Goal: Task Accomplishment & Management: Complete application form

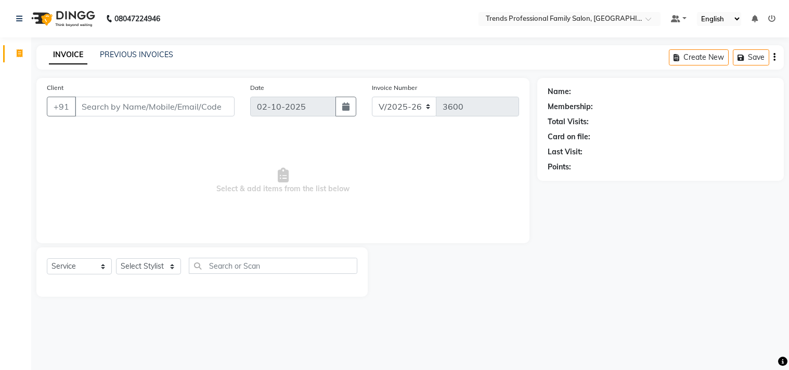
select select "7345"
select select "service"
click at [170, 268] on select "Select Stylist AVANTHIKA [PERSON_NAME] [PERSON_NAME] [PERSON_NAME] RUSTHAM [PER…" at bounding box center [148, 266] width 65 height 16
select select "68140"
click at [116, 259] on select "Select Stylist AVANTHIKA [PERSON_NAME] [PERSON_NAME] [PERSON_NAME] RUSTHAM [PER…" at bounding box center [148, 266] width 65 height 16
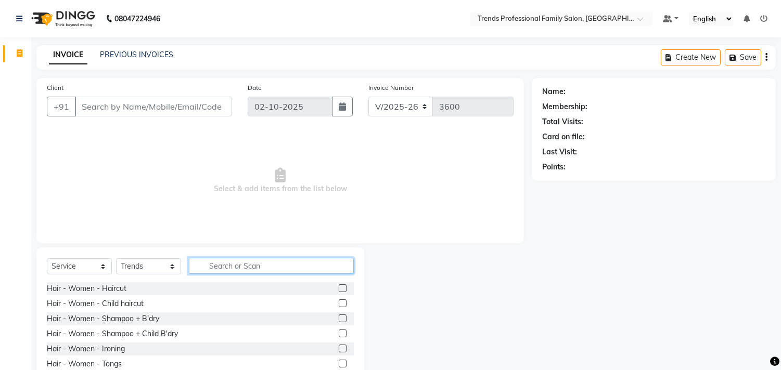
click at [230, 263] on input "text" at bounding box center [271, 266] width 165 height 16
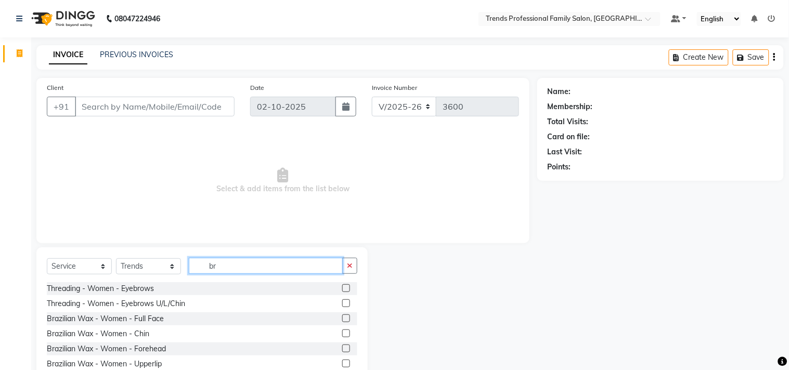
type input "b"
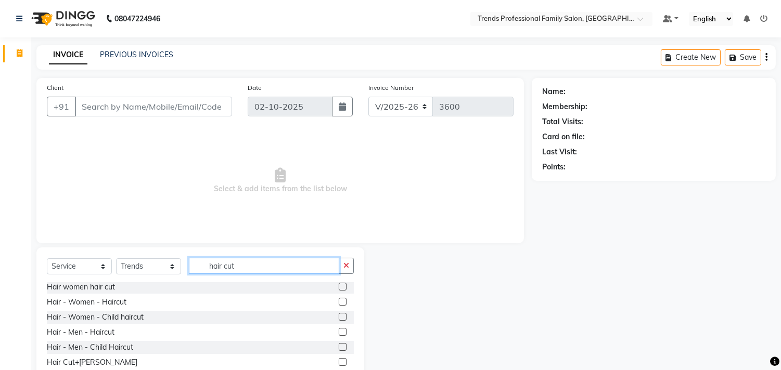
click at [250, 268] on input "hair cut" at bounding box center [264, 266] width 150 height 16
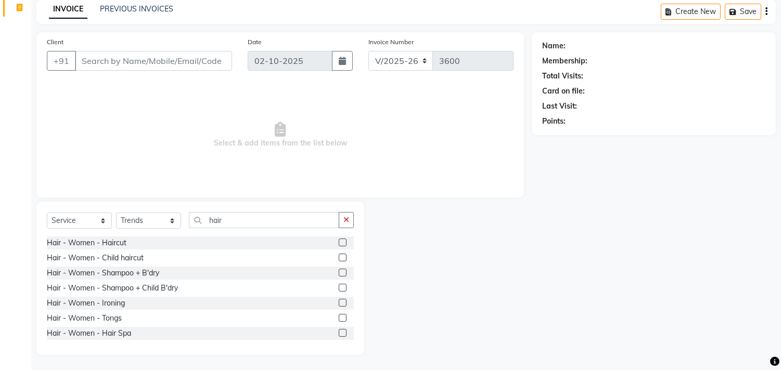
click at [248, 210] on div "Select Service Product Membership Package Voucher Prepaid Gift Card Select Styl…" at bounding box center [200, 278] width 328 height 153
click at [248, 219] on input "hair" at bounding box center [264, 220] width 150 height 16
type input "h"
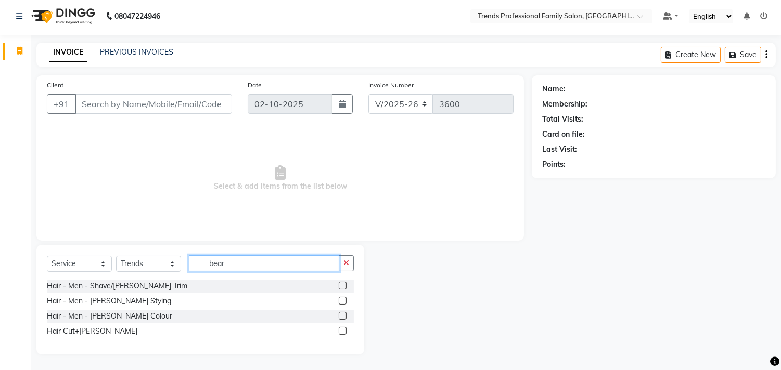
scroll to position [3, 0]
type input "beard"
click at [339, 297] on div at bounding box center [342, 302] width 7 height 11
click at [341, 298] on label at bounding box center [343, 301] width 8 height 8
click at [341, 298] on input "checkbox" at bounding box center [342, 301] width 7 height 7
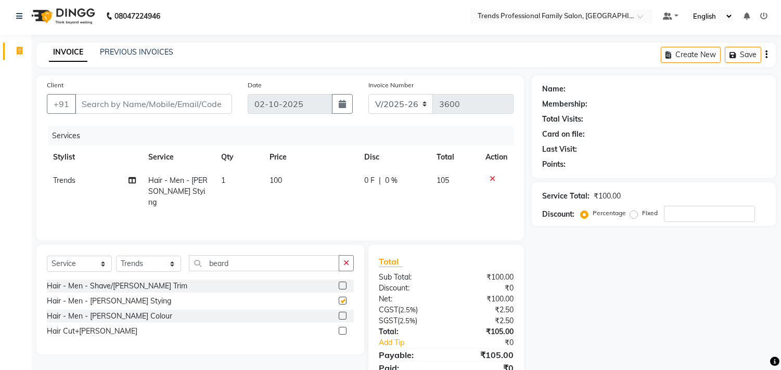
checkbox input "false"
click at [126, 92] on div "Client +91" at bounding box center [139, 101] width 201 height 43
click at [146, 100] on input "Client" at bounding box center [153, 104] width 157 height 20
type input "9"
type input "0"
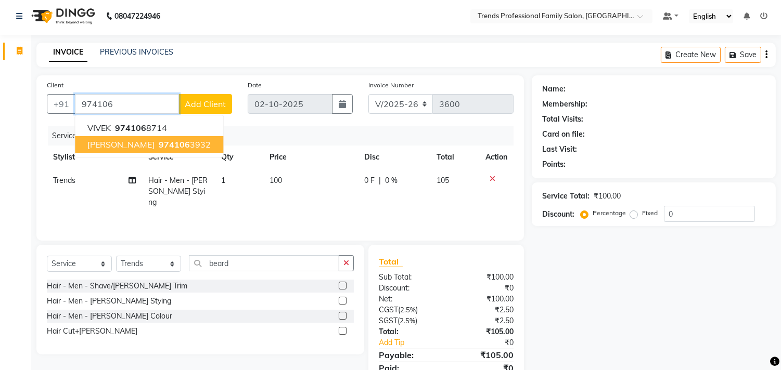
click at [113, 147] on span "[PERSON_NAME]" at bounding box center [120, 144] width 67 height 10
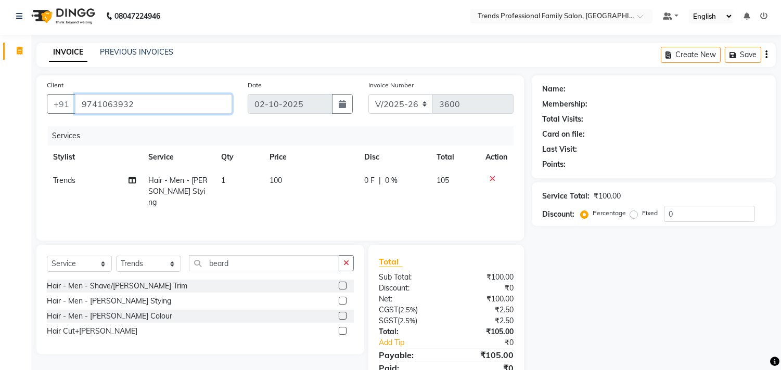
type input "9741063932"
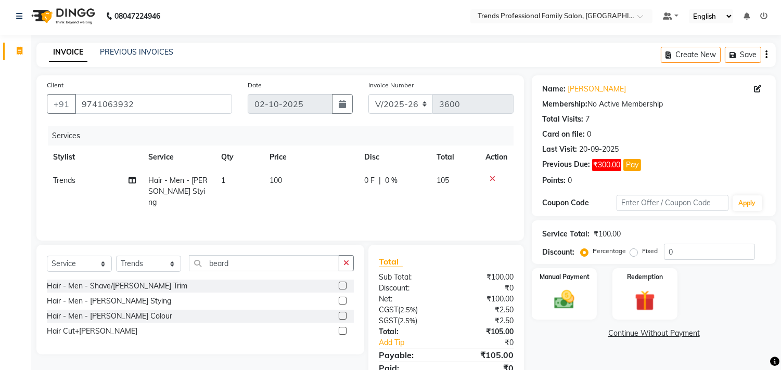
scroll to position [45, 0]
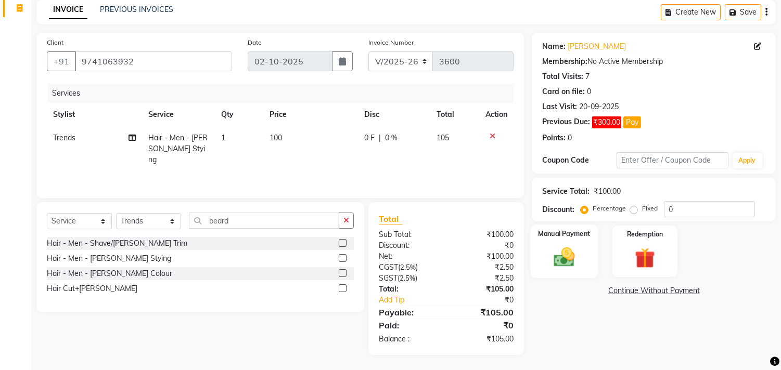
click at [554, 263] on img at bounding box center [564, 257] width 34 height 24
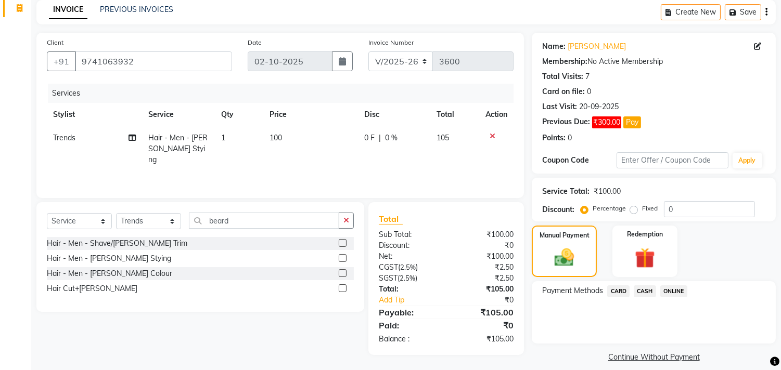
click at [671, 292] on span "ONLINE" at bounding box center [673, 291] width 27 height 12
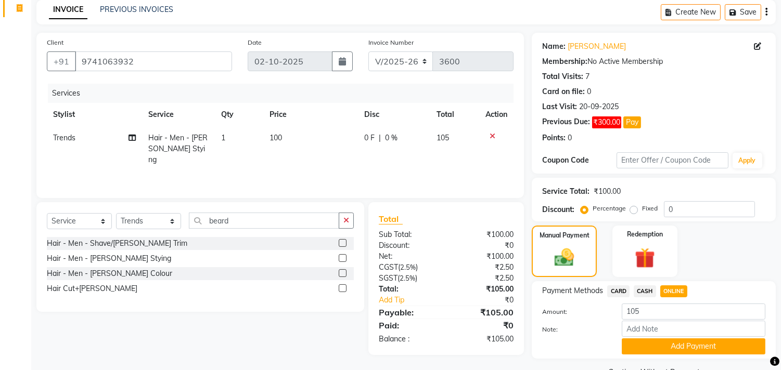
click at [617, 290] on span "CARD" at bounding box center [618, 291] width 22 height 12
click at [651, 291] on span "CASH" at bounding box center [644, 291] width 22 height 12
click at [665, 329] on input "Note:" at bounding box center [693, 329] width 144 height 16
type input "THANK YOU VISIT AGAIN"
click at [679, 347] on button "Add Payment" at bounding box center [693, 347] width 144 height 16
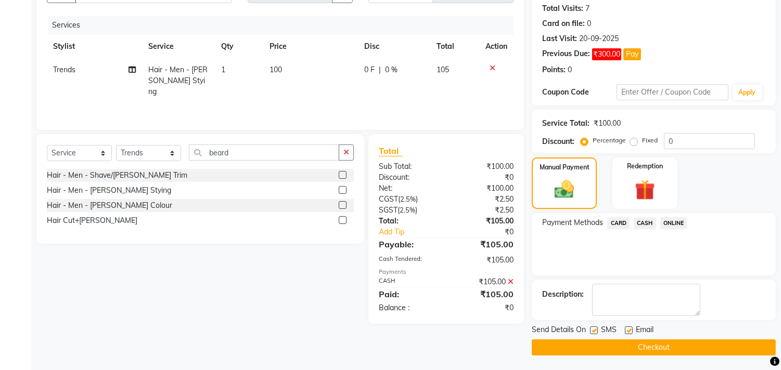
scroll to position [114, 0]
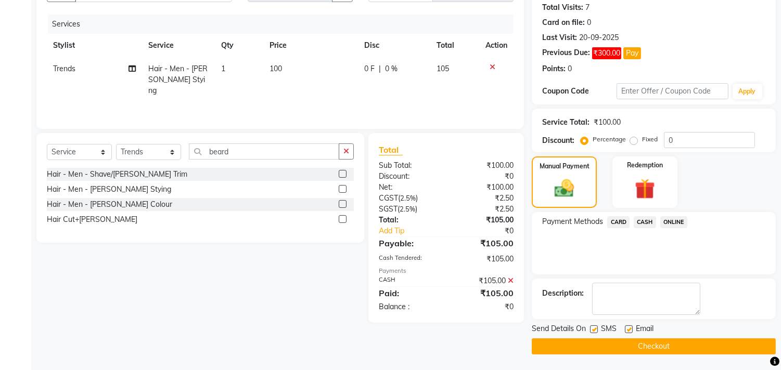
click at [630, 331] on label at bounding box center [629, 330] width 8 height 8
click at [630, 331] on input "checkbox" at bounding box center [628, 330] width 7 height 7
checkbox input "false"
click at [641, 345] on button "Checkout" at bounding box center [653, 347] width 244 height 16
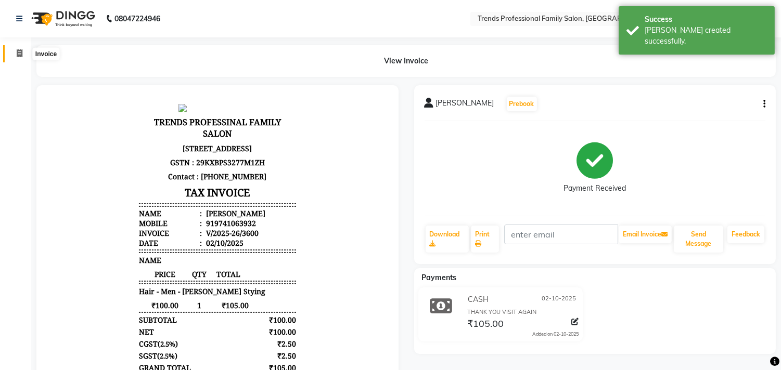
click at [15, 54] on span at bounding box center [19, 54] width 18 height 12
select select "service"
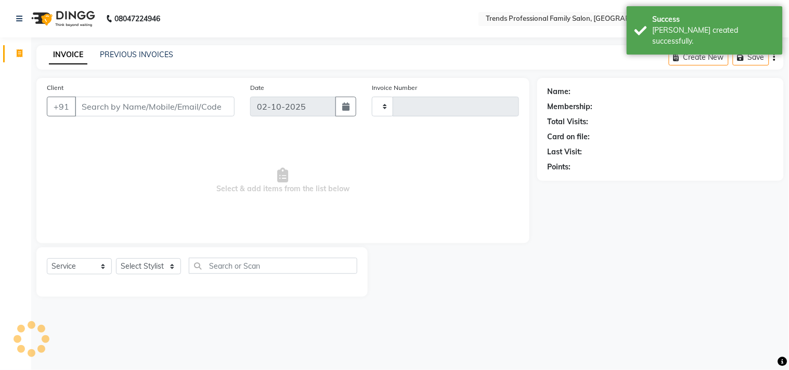
type input "3601"
select select "7345"
click at [89, 107] on input "Client" at bounding box center [155, 107] width 160 height 20
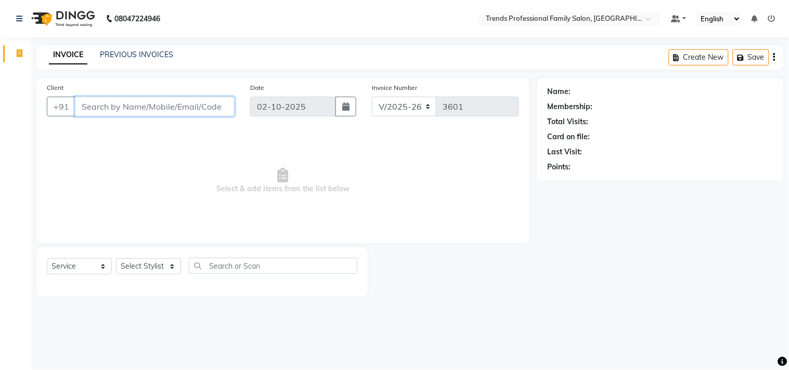
click at [113, 109] on input "Client" at bounding box center [155, 107] width 160 height 20
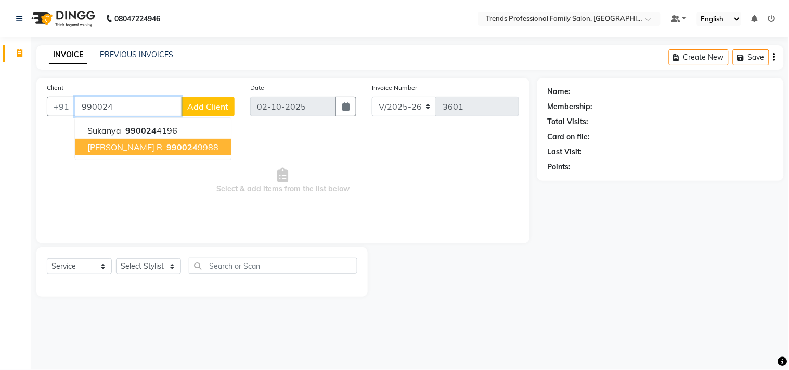
click at [113, 148] on span "[PERSON_NAME] R" at bounding box center [124, 147] width 75 height 10
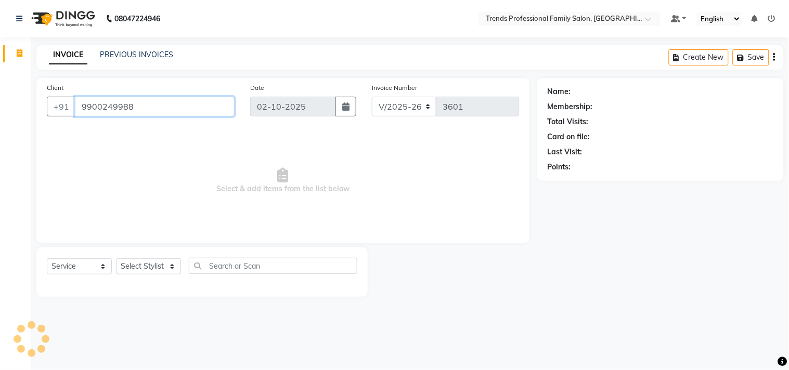
type input "9900249988"
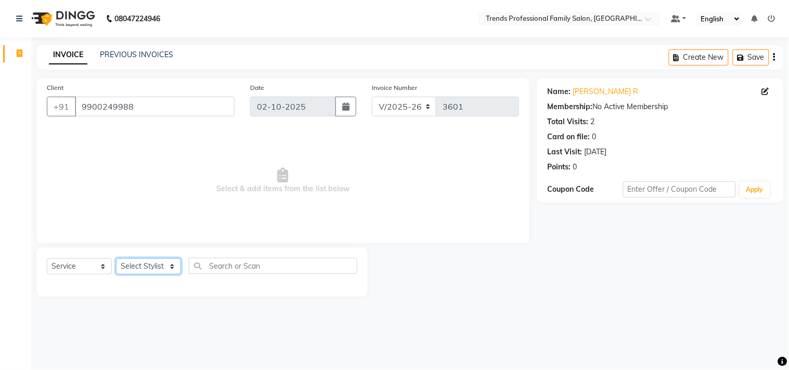
click at [146, 272] on select "Select Stylist AVANTHIKA [PERSON_NAME] [PERSON_NAME] [PERSON_NAME] RUSTHAM [PER…" at bounding box center [148, 266] width 65 height 16
click at [116, 259] on select "Select Stylist AVANTHIKA [PERSON_NAME] [PERSON_NAME] [PERSON_NAME] RUSTHAM [PER…" at bounding box center [148, 266] width 65 height 16
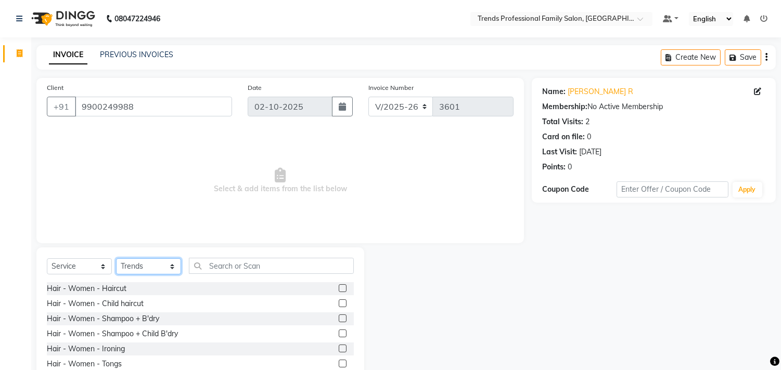
click at [138, 261] on select "Select Stylist AVANTHIKA [PERSON_NAME] [PERSON_NAME] [PERSON_NAME] RUSTHAM [PER…" at bounding box center [148, 266] width 65 height 16
select select "84239"
click at [116, 259] on select "Select Stylist AVANTHIKA [PERSON_NAME] [PERSON_NAME] [PERSON_NAME] RUSTHAM [PER…" at bounding box center [148, 266] width 65 height 16
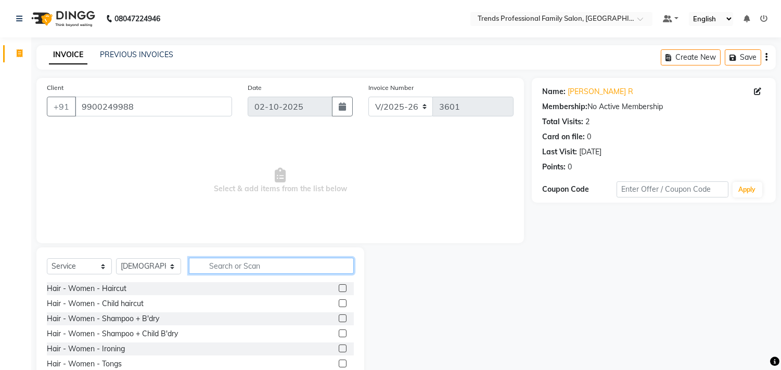
click at [211, 264] on input "text" at bounding box center [271, 266] width 165 height 16
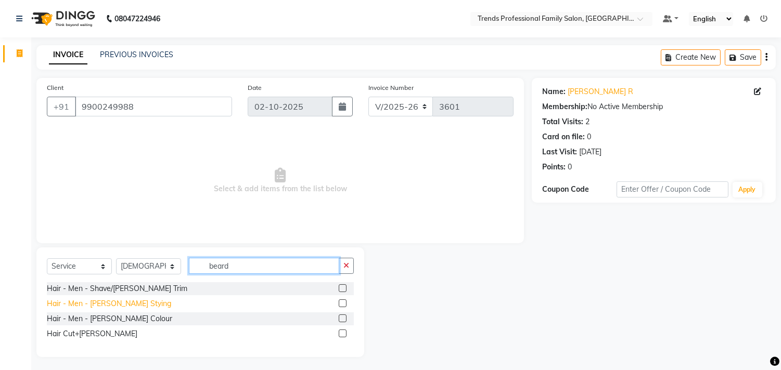
type input "beard"
click at [123, 305] on div "Hair - Men - [PERSON_NAME] Stying" at bounding box center [109, 303] width 124 height 11
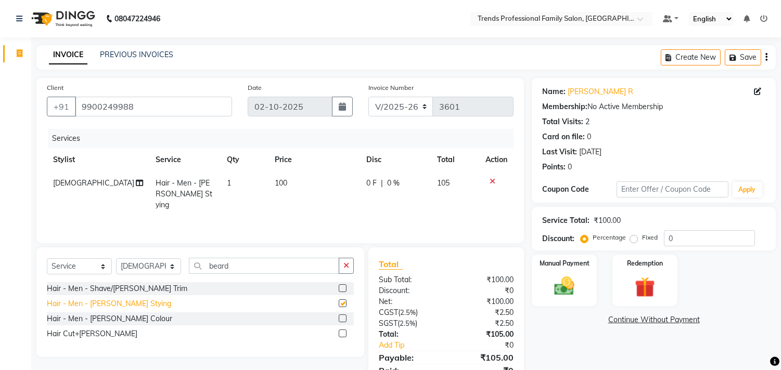
checkbox input "false"
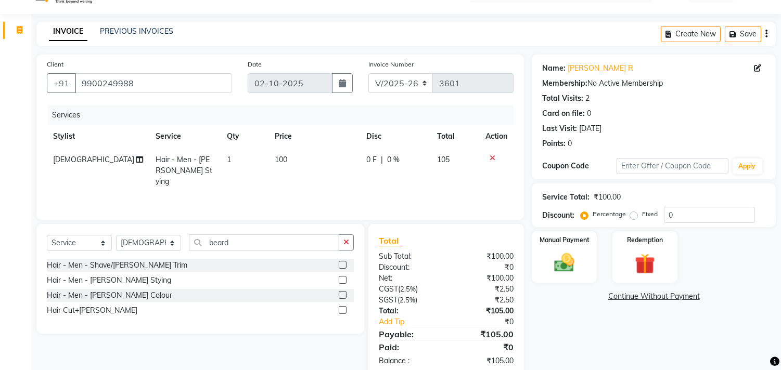
scroll to position [45, 0]
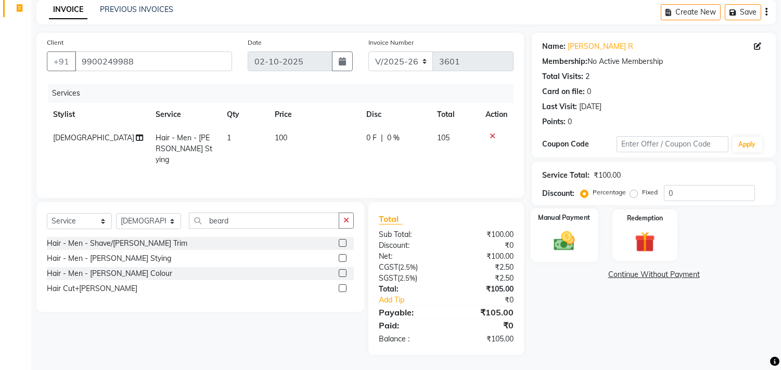
click at [567, 249] on img at bounding box center [564, 241] width 34 height 24
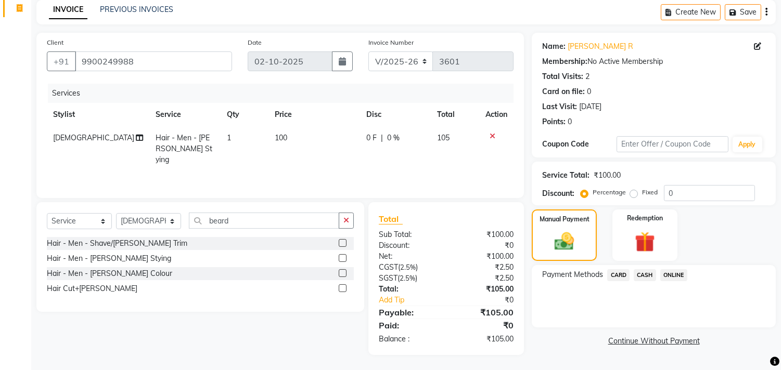
click at [645, 273] on span "CASH" at bounding box center [644, 275] width 22 height 12
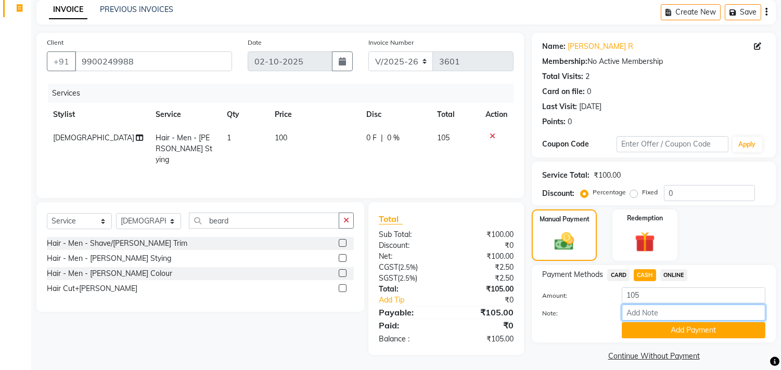
click at [670, 315] on input "Note:" at bounding box center [693, 313] width 144 height 16
type input "THANK YOU VISIT AGAIN"
click at [682, 328] on button "Add Payment" at bounding box center [693, 330] width 144 height 16
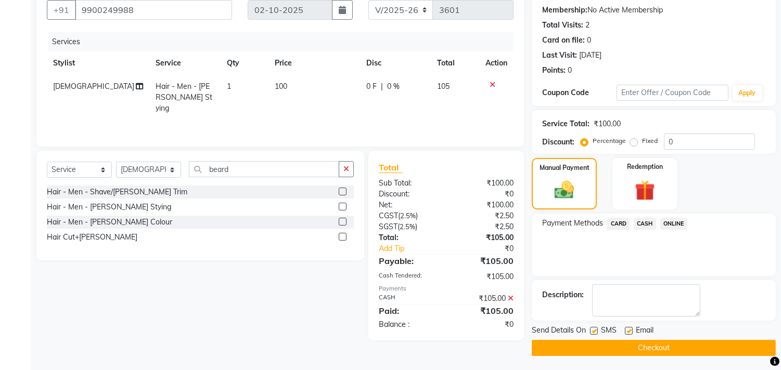
scroll to position [97, 0]
drag, startPoint x: 627, startPoint y: 326, endPoint x: 628, endPoint y: 335, distance: 9.9
click at [627, 328] on label at bounding box center [629, 331] width 8 height 8
click at [627, 328] on input "checkbox" at bounding box center [628, 331] width 7 height 7
checkbox input "false"
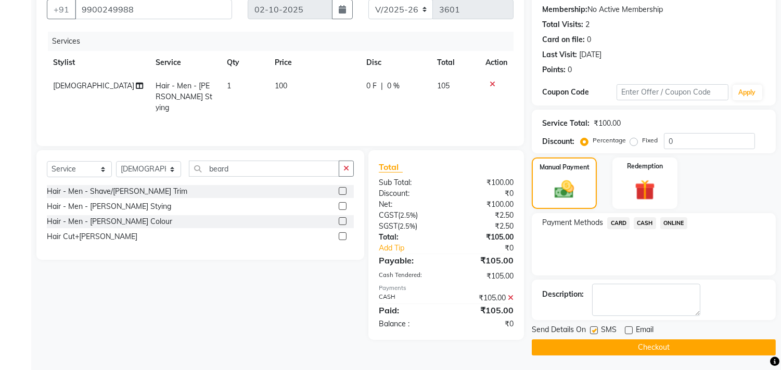
click at [629, 345] on button "Checkout" at bounding box center [653, 348] width 244 height 16
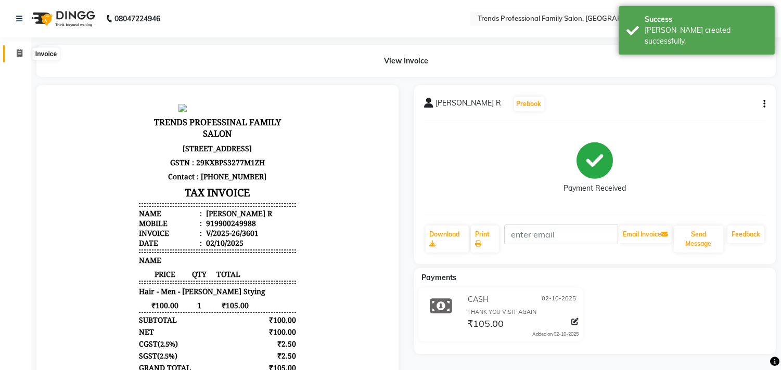
click at [18, 56] on icon at bounding box center [20, 53] width 6 height 8
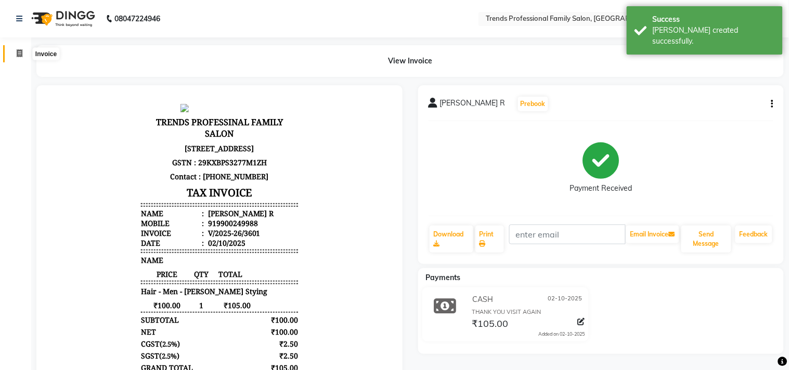
select select "service"
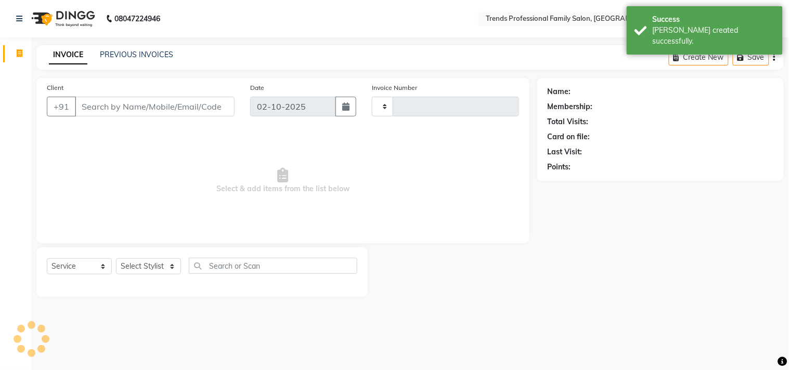
type input "3602"
select select "7345"
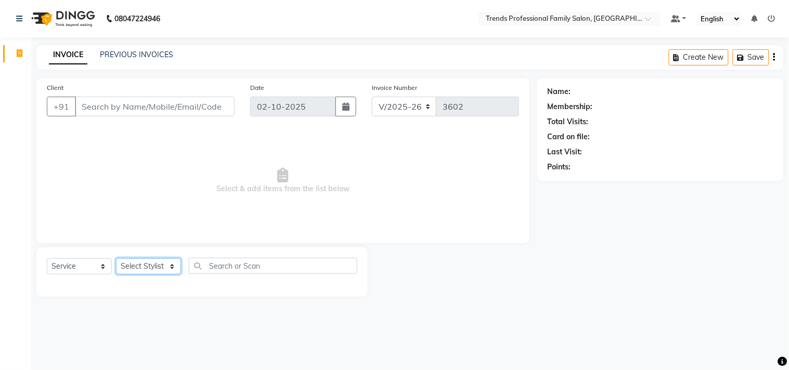
click at [167, 270] on select "Select Stylist AVANTHIKA [PERSON_NAME] [PERSON_NAME] [PERSON_NAME] RUSTHAM [PER…" at bounding box center [148, 266] width 65 height 16
select select "86395"
click at [116, 259] on select "Select Stylist AVANTHIKA [PERSON_NAME] [PERSON_NAME] [PERSON_NAME] RUSTHAM [PER…" at bounding box center [148, 266] width 65 height 16
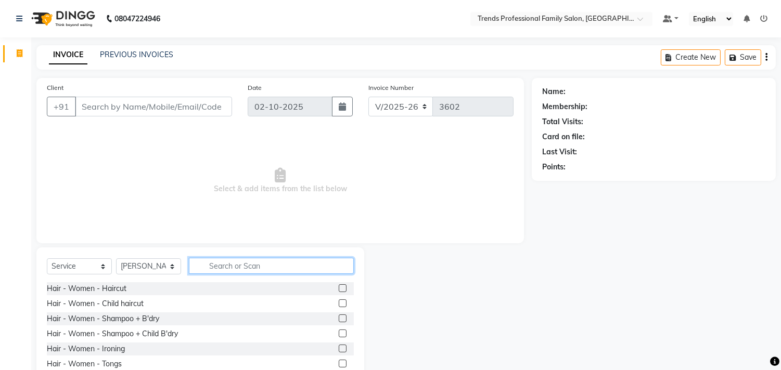
click at [217, 269] on input "text" at bounding box center [271, 266] width 165 height 16
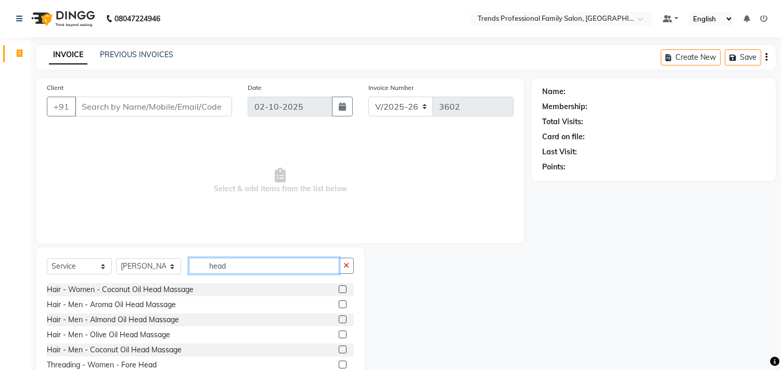
scroll to position [167, 0]
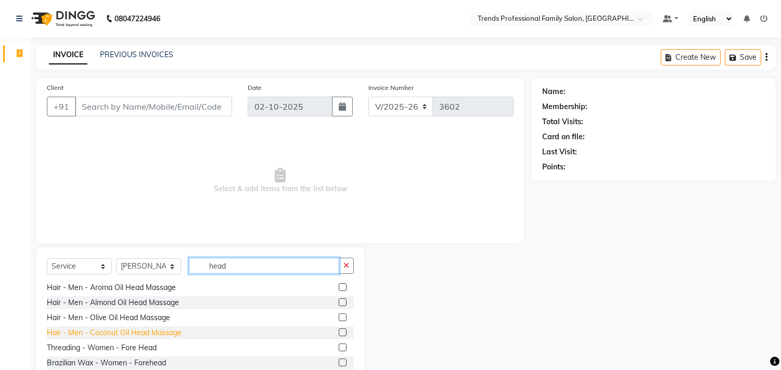
type input "head"
click at [107, 335] on div "Hair - Men - Coconut Oil Head Massage" at bounding box center [114, 333] width 135 height 11
checkbox input "false"
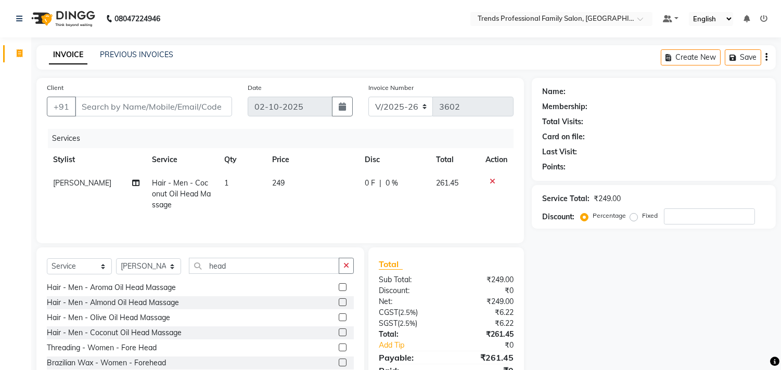
click at [491, 178] on icon at bounding box center [492, 181] width 6 height 7
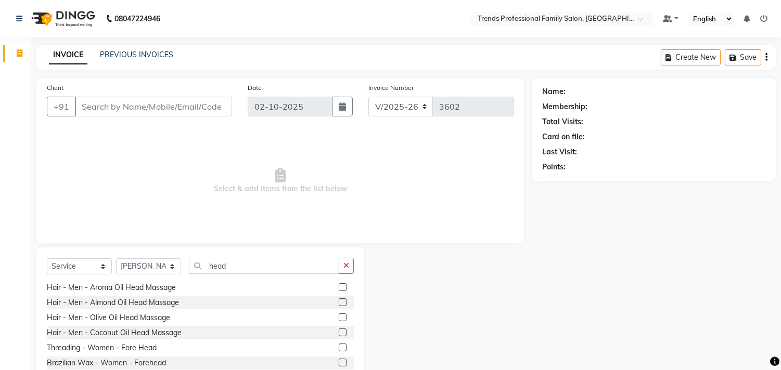
click at [489, 177] on span "Select & add items from the list below" at bounding box center [280, 181] width 466 height 104
click at [488, 177] on span "Select & add items from the list below" at bounding box center [280, 181] width 466 height 104
